Goal: Task Accomplishment & Management: Manage account settings

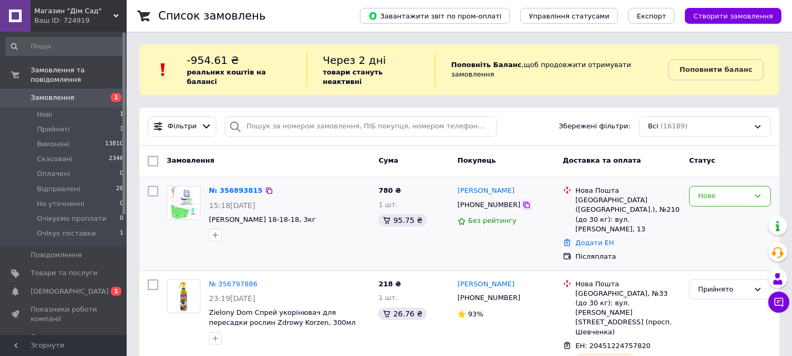
click at [522, 200] on icon at bounding box center [526, 204] width 8 height 8
click at [755, 192] on icon at bounding box center [757, 196] width 8 height 8
click at [713, 208] on li "Прийнято" at bounding box center [730, 218] width 81 height 20
click at [45, 286] on span "[DEMOGRAPHIC_DATA]" at bounding box center [70, 290] width 78 height 9
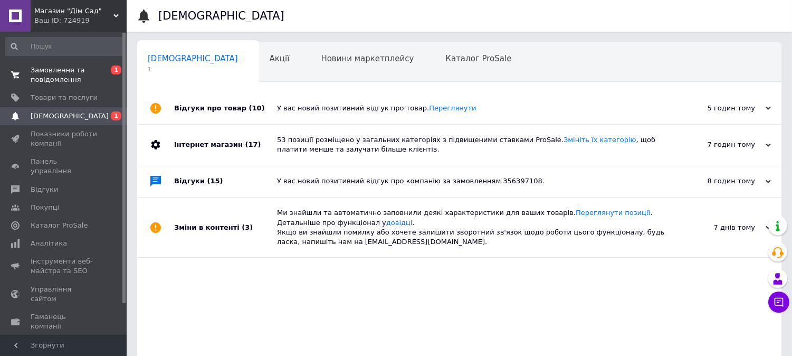
click at [43, 78] on span "Замовлення та повідомлення" at bounding box center [64, 74] width 67 height 19
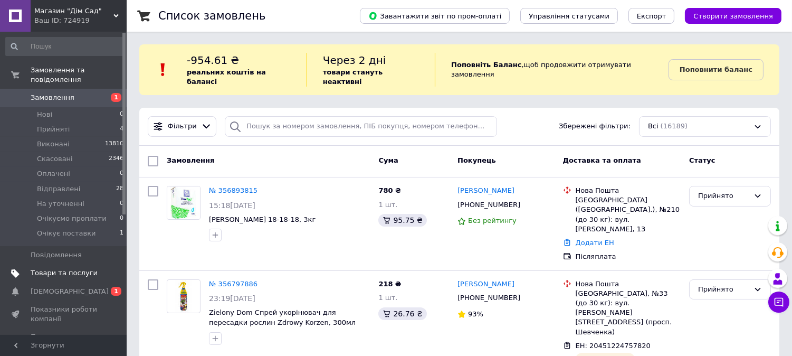
click at [58, 268] on span "Товари та послуги" at bounding box center [64, 272] width 67 height 9
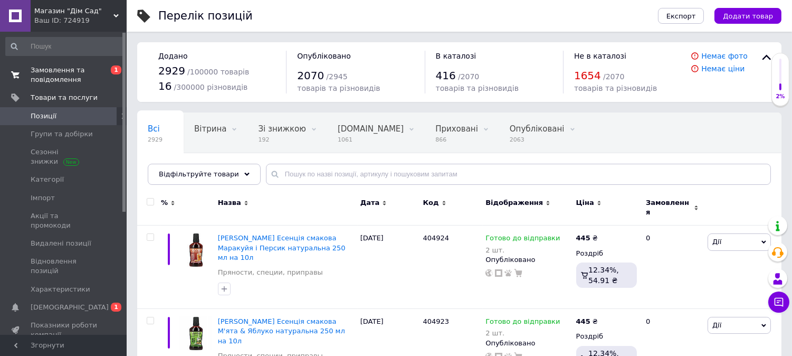
click at [64, 71] on span "Замовлення та повідомлення" at bounding box center [64, 74] width 67 height 19
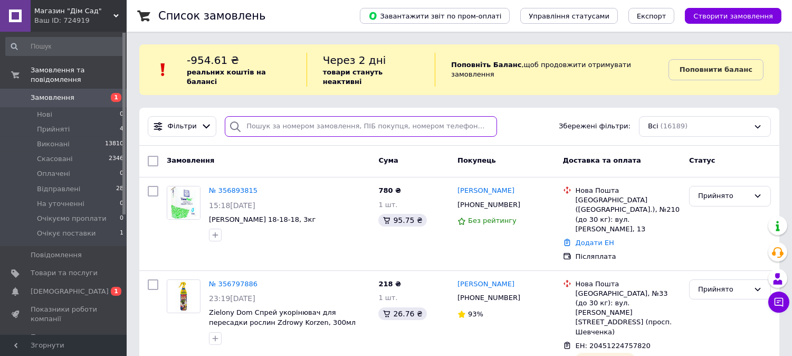
click at [261, 116] on input "search" at bounding box center [361, 126] width 272 height 21
click at [201, 121] on icon at bounding box center [206, 126] width 11 height 11
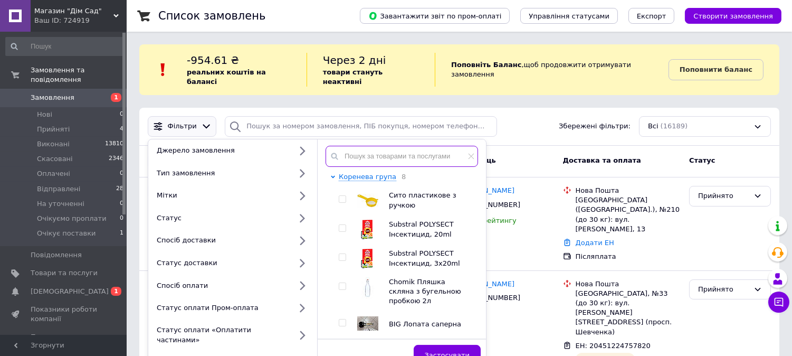
click at [368, 146] on input "text" at bounding box center [402, 156] width 152 height 21
paste input "YK61236"
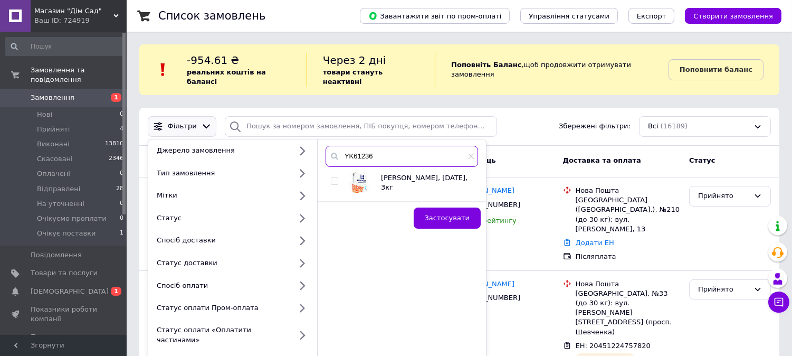
type input "YK61236"
click at [333, 178] on input "checkbox" at bounding box center [334, 181] width 7 height 7
checkbox input "true"
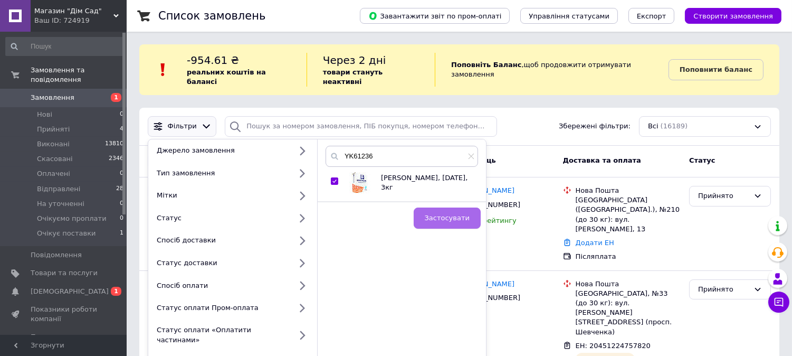
click at [445, 214] on span "Застосувати" at bounding box center [447, 218] width 45 height 8
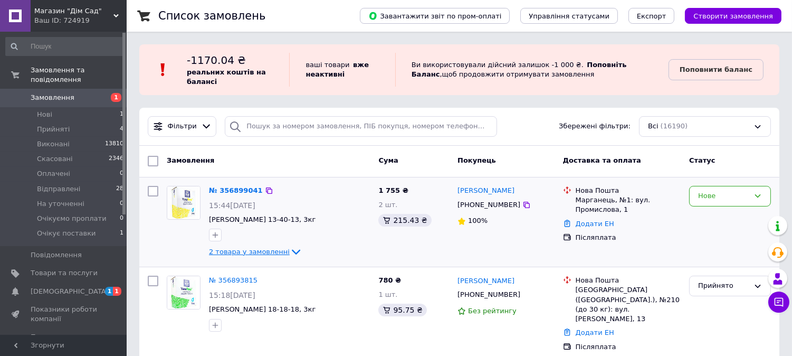
click at [260, 250] on span "2 товара у замовленні" at bounding box center [249, 251] width 81 height 8
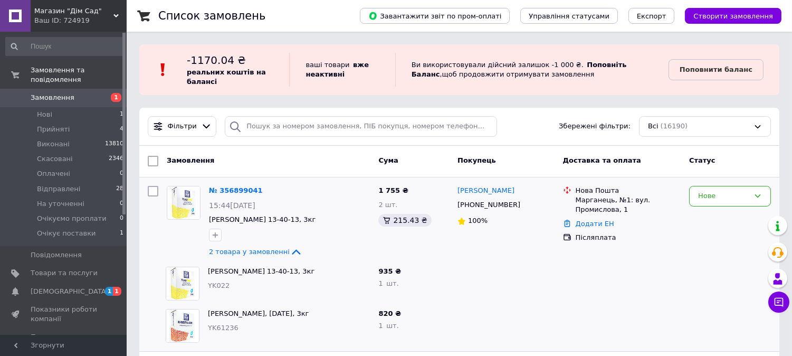
scroll to position [136, 0]
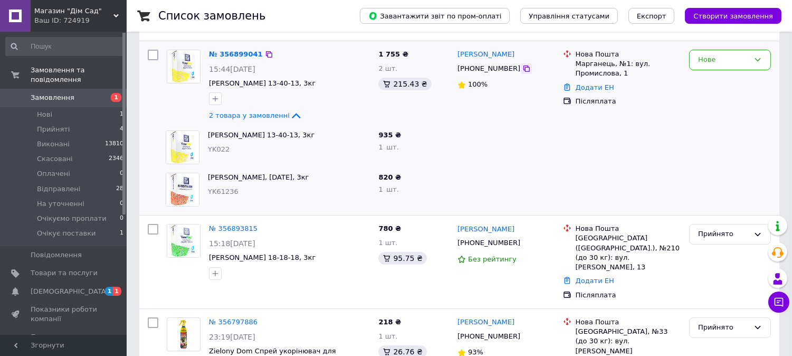
click at [523, 66] on icon at bounding box center [526, 68] width 6 height 6
drag, startPoint x: 471, startPoint y: 59, endPoint x: 423, endPoint y: 150, distance: 102.9
click at [471, 58] on link "[PERSON_NAME]" at bounding box center [485, 55] width 57 height 10
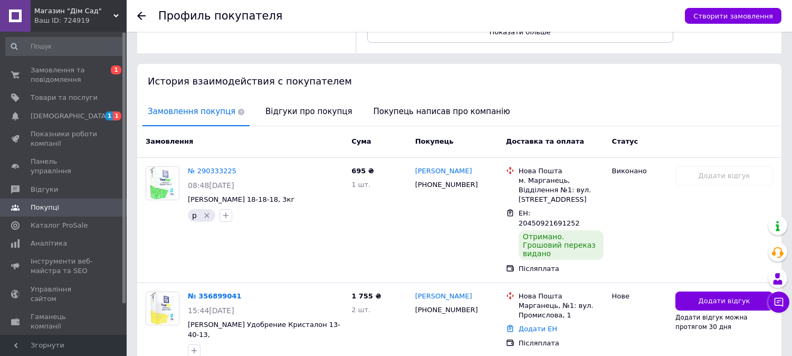
scroll to position [206, 0]
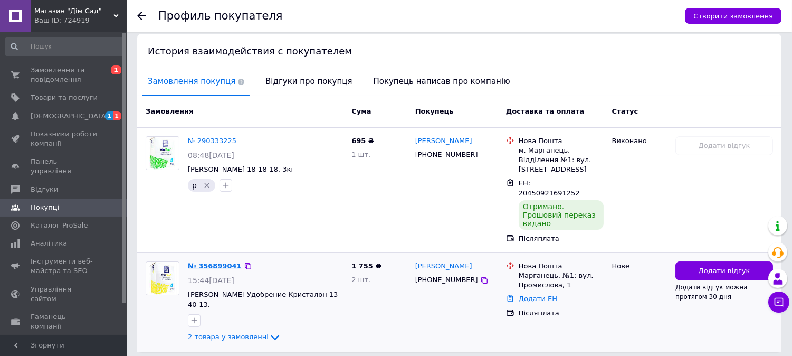
click at [200, 262] on link "№ 356899041" at bounding box center [215, 266] width 54 height 8
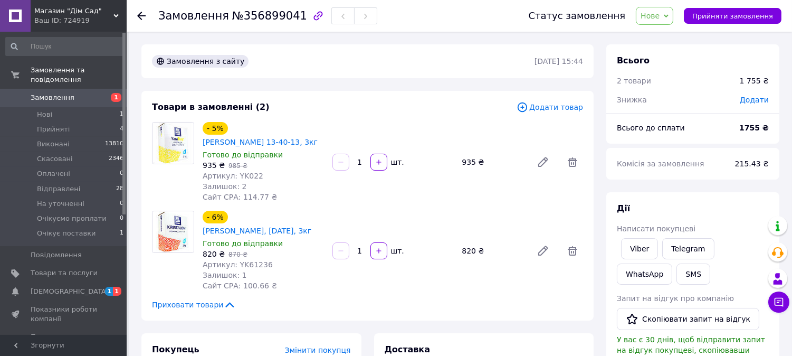
click at [673, 13] on span "Нове" at bounding box center [654, 16] width 37 height 18
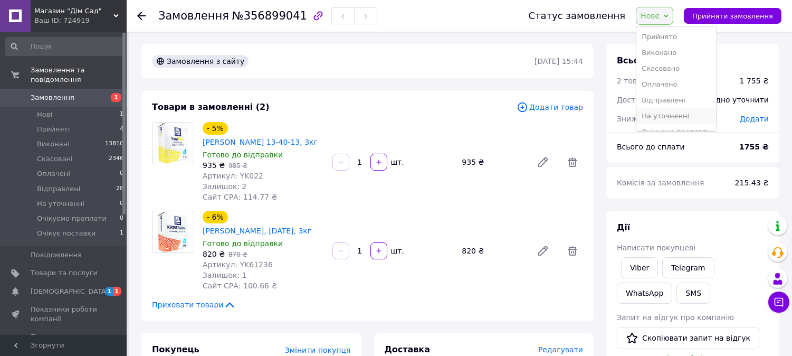
click at [668, 113] on li "На уточненні" at bounding box center [676, 116] width 80 height 16
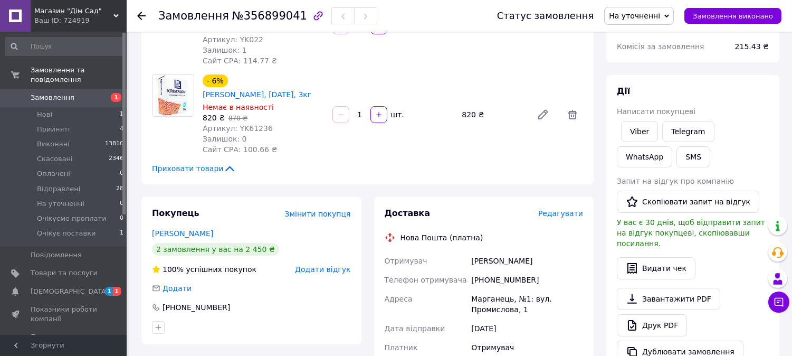
scroll to position [273, 0]
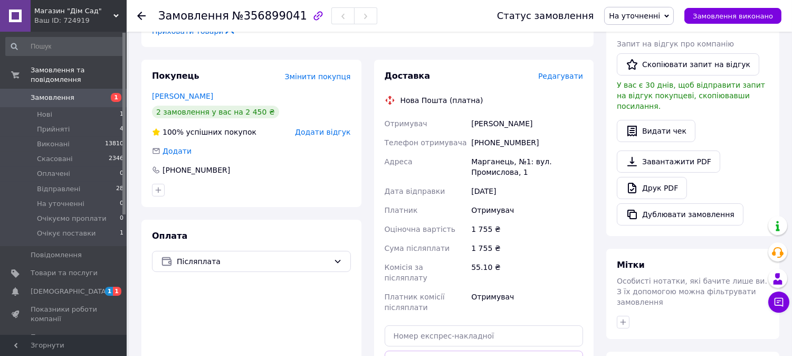
click at [672, 16] on span "На уточненні" at bounding box center [639, 16] width 70 height 18
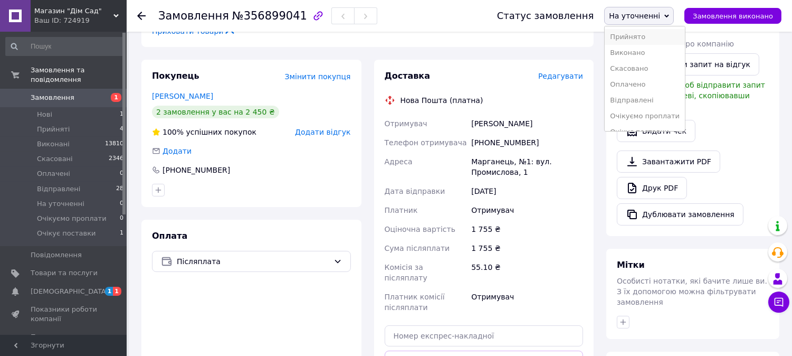
click at [640, 37] on li "Прийнято" at bounding box center [645, 37] width 80 height 16
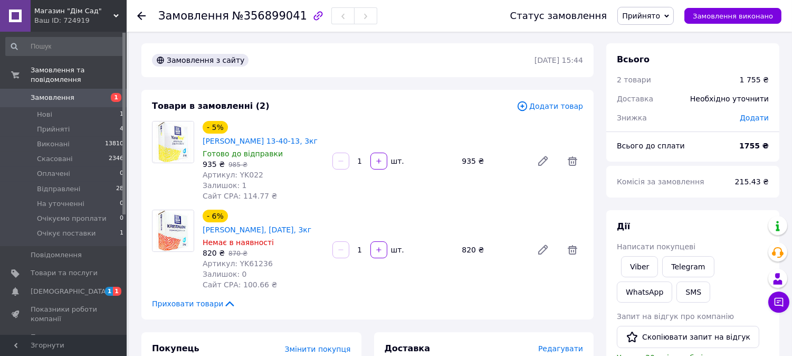
scroll to position [0, 0]
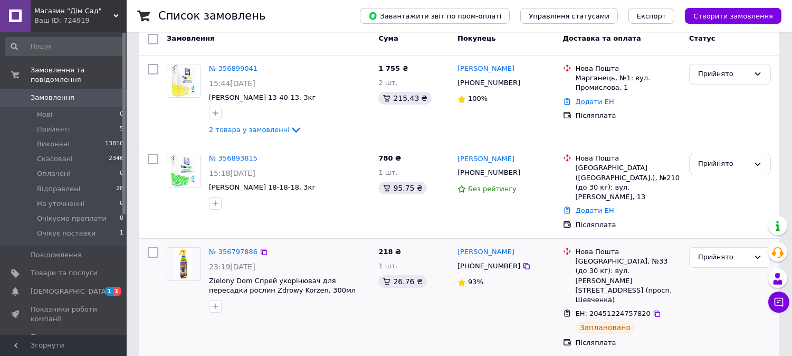
scroll to position [136, 0]
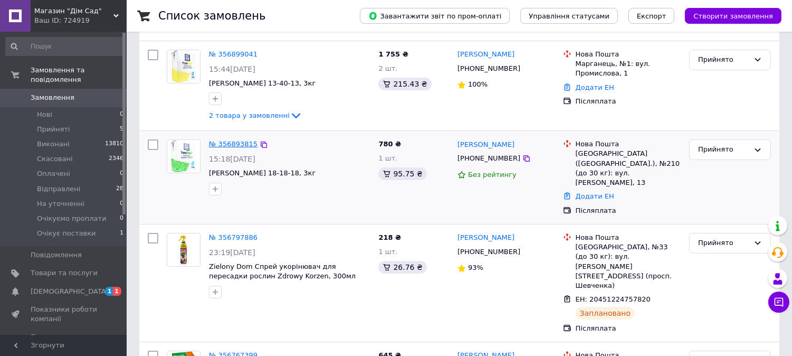
click at [226, 140] on link "№ 356893815" at bounding box center [233, 144] width 49 height 8
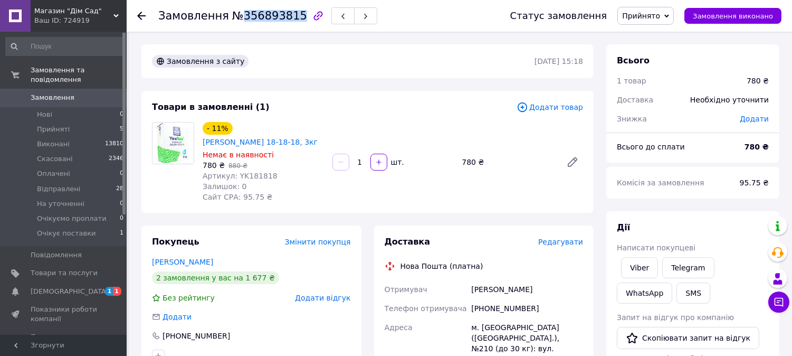
drag, startPoint x: 234, startPoint y: 15, endPoint x: 288, endPoint y: 11, distance: 53.4
click at [288, 11] on span "№356893815" at bounding box center [269, 15] width 75 height 13
copy span "356893815"
drag, startPoint x: 529, startPoint y: 317, endPoint x: 473, endPoint y: 317, distance: 55.9
click at [473, 317] on div "[PHONE_NUMBER]" at bounding box center [527, 308] width 116 height 19
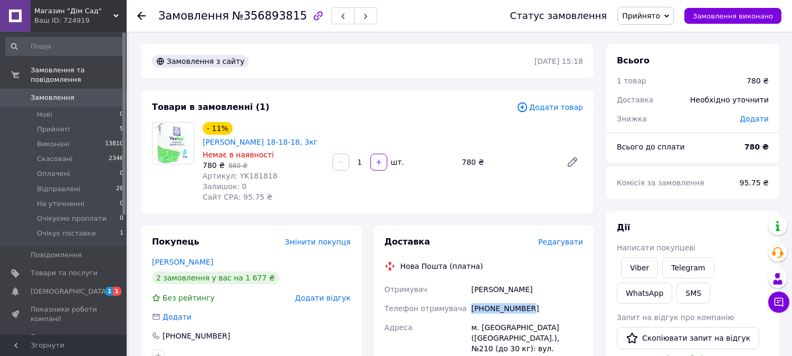
copy div "[PHONE_NUMBER]"
drag, startPoint x: 542, startPoint y: 298, endPoint x: 464, endPoint y: 302, distance: 77.7
copy div "Отримувач Згуровський Богдан"
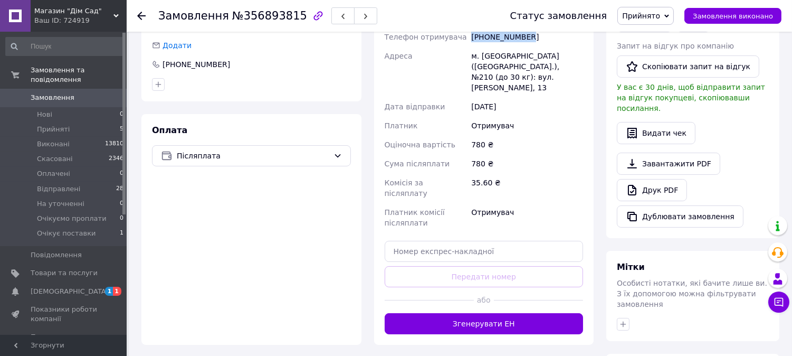
scroll to position [273, 0]
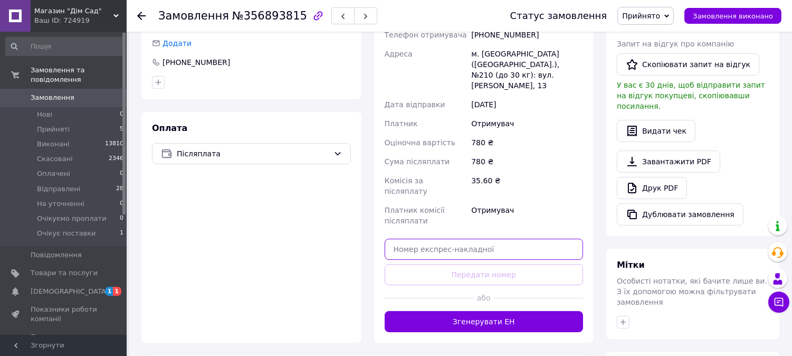
click at [415, 238] on input "text" at bounding box center [484, 248] width 199 height 21
paste input "20451225206591"
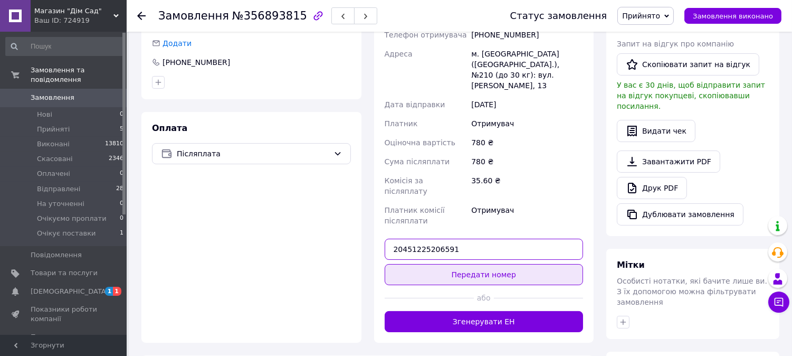
type input "20451225206591"
click at [457, 264] on button "Передати номер" at bounding box center [484, 274] width 199 height 21
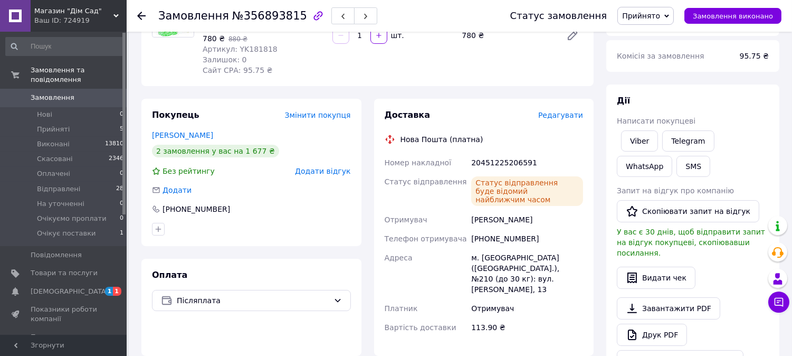
scroll to position [0, 0]
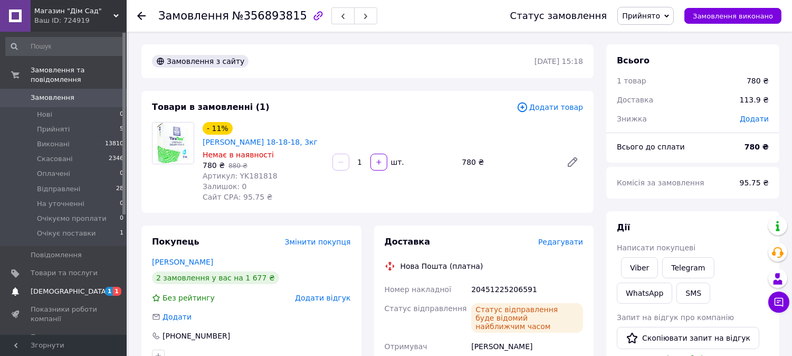
click at [41, 286] on span "[DEMOGRAPHIC_DATA]" at bounding box center [70, 290] width 78 height 9
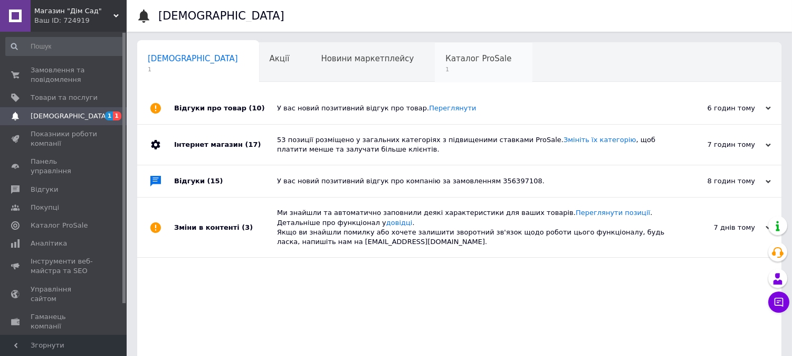
click at [445, 60] on span "Каталог ProSale" at bounding box center [478, 58] width 66 height 9
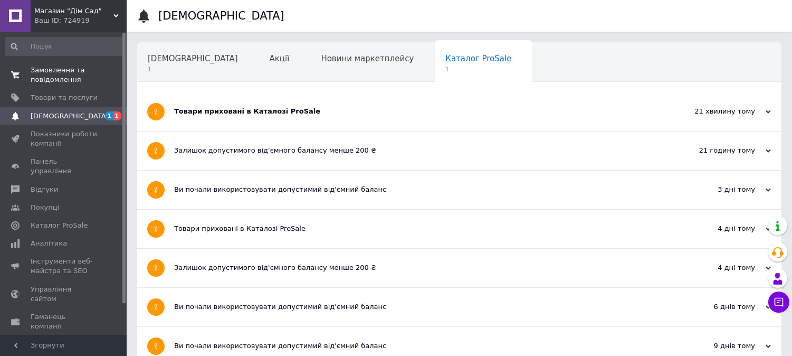
click at [45, 73] on span "Замовлення та повідомлення" at bounding box center [64, 74] width 67 height 19
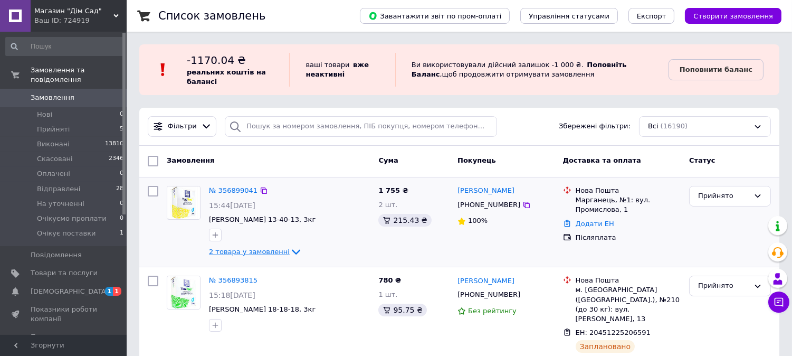
click at [244, 248] on span "2 товара у замовленні" at bounding box center [249, 251] width 81 height 8
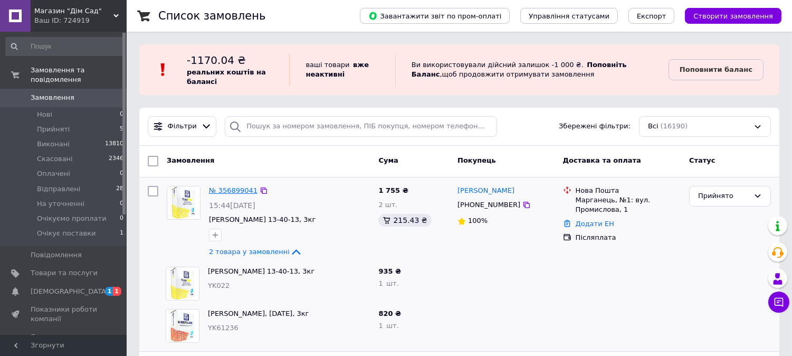
click at [223, 186] on link "№ 356899041" at bounding box center [233, 190] width 49 height 8
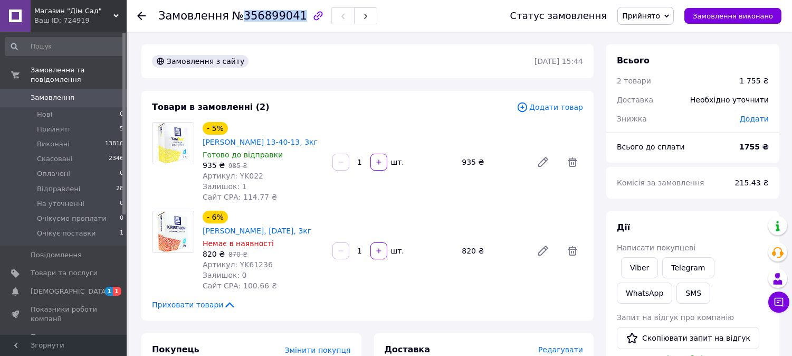
drag, startPoint x: 264, startPoint y: 14, endPoint x: 288, endPoint y: 13, distance: 23.7
click at [288, 13] on span "№356899041" at bounding box center [269, 15] width 75 height 13
copy span "356899041"
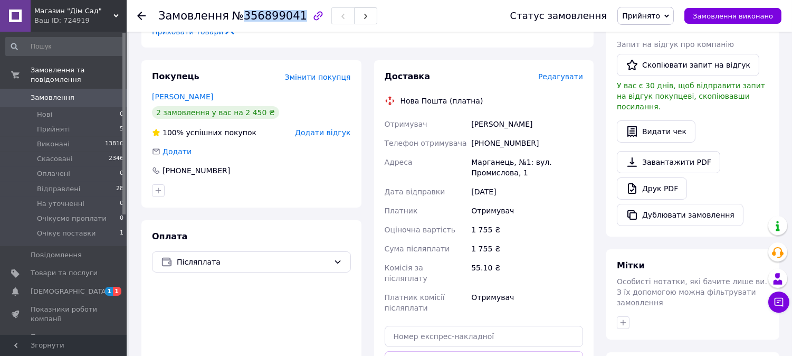
scroll to position [273, 0]
drag, startPoint x: 527, startPoint y: 160, endPoint x: 472, endPoint y: 166, distance: 54.6
click at [472, 152] on div "[PHONE_NUMBER]" at bounding box center [527, 142] width 116 height 19
copy div "[PHONE_NUMBER]"
drag, startPoint x: 528, startPoint y: 141, endPoint x: 473, endPoint y: 141, distance: 54.9
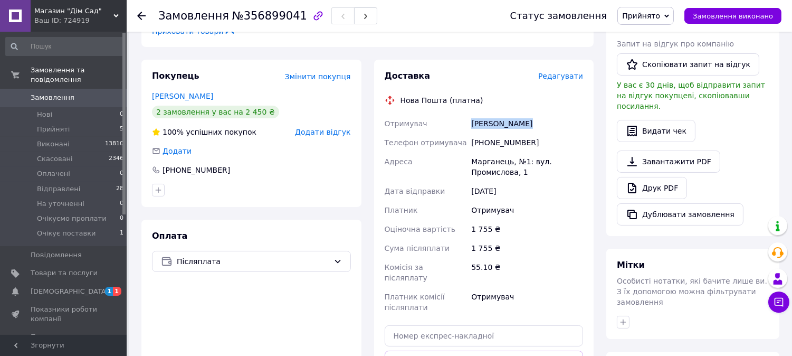
click at [473, 133] on div "Лоцко Олексий" at bounding box center [527, 123] width 116 height 19
copy div "Лоцко Олексий"
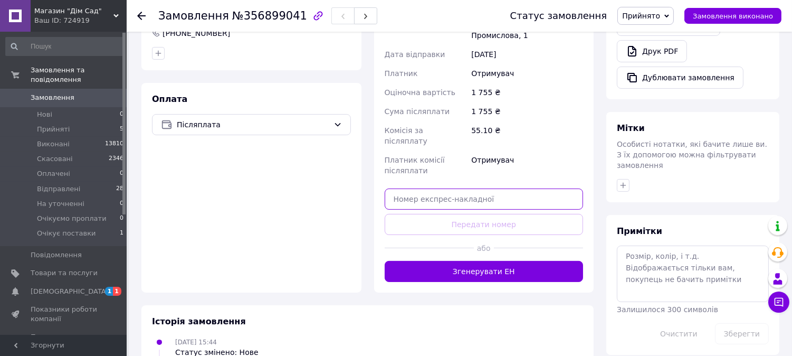
click at [410, 208] on input "text" at bounding box center [484, 198] width 199 height 21
paste input "20451225220474"
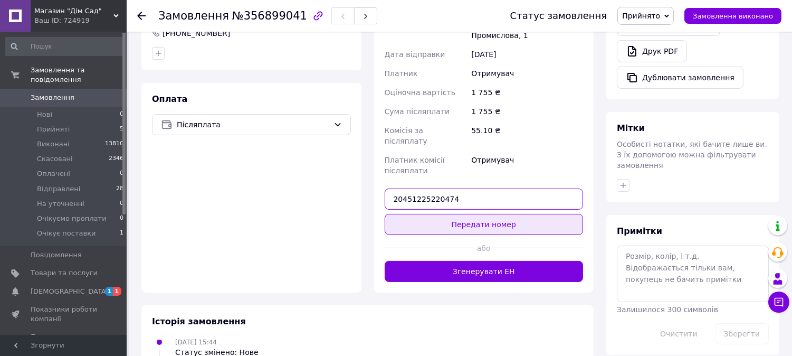
type input "20451225220474"
click at [478, 231] on button "Передати номер" at bounding box center [484, 224] width 199 height 21
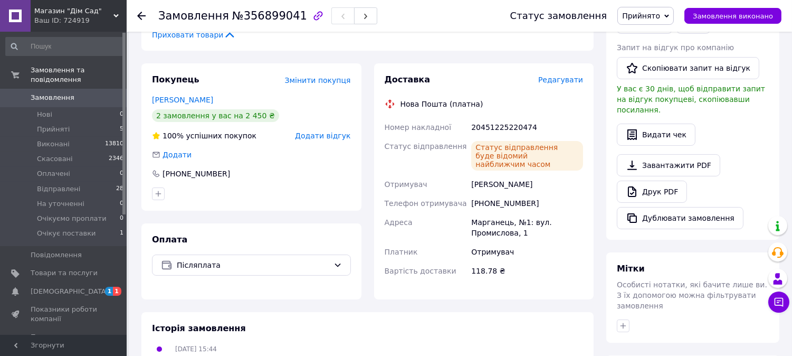
scroll to position [127, 0]
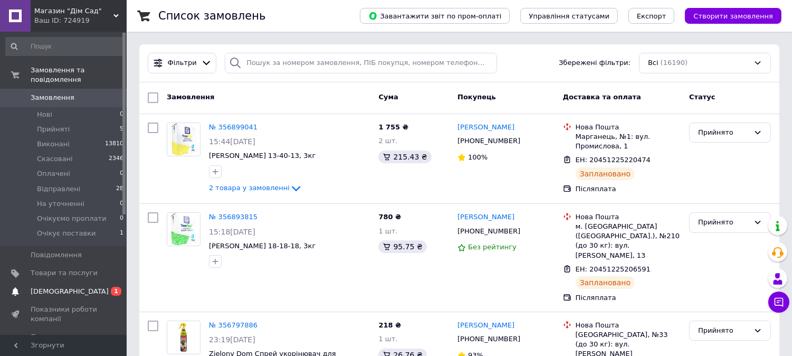
click at [42, 286] on span "[DEMOGRAPHIC_DATA]" at bounding box center [70, 290] width 78 height 9
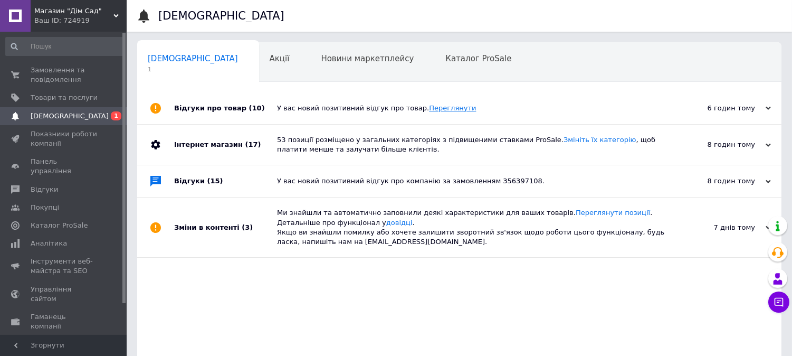
click at [433, 108] on link "Переглянути" at bounding box center [452, 108] width 47 height 8
